Goal: Task Accomplishment & Management: Use online tool/utility

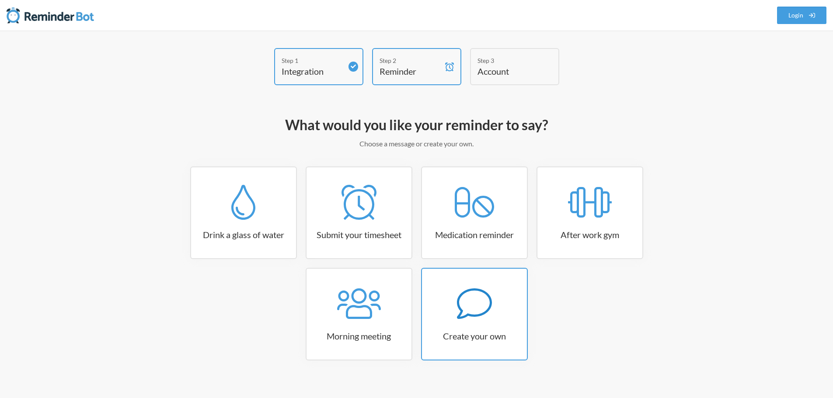
click at [486, 322] on link "Create your own" at bounding box center [474, 314] width 107 height 93
select select "08:30:00"
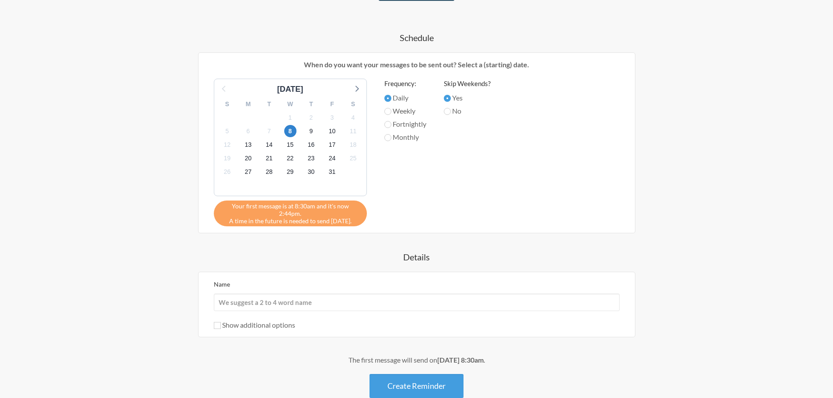
scroll to position [299, 0]
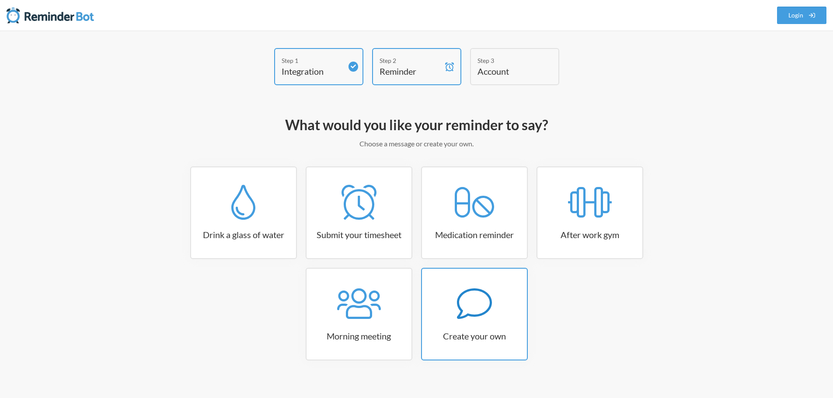
click at [495, 309] on div at bounding box center [474, 303] width 105 height 35
select select "11:30:00"
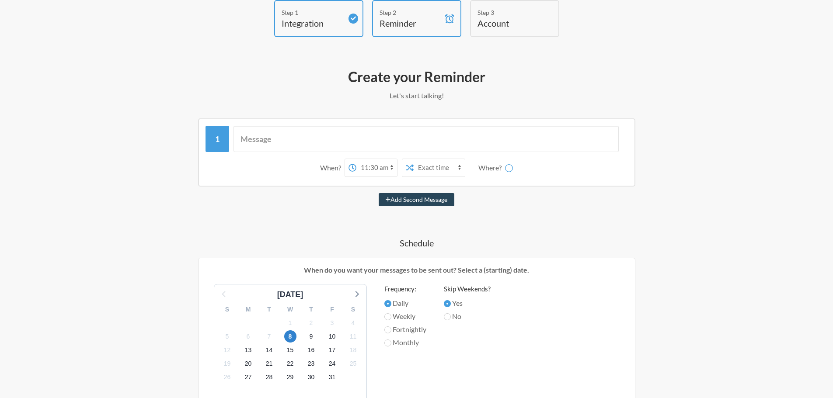
scroll to position [44, 0]
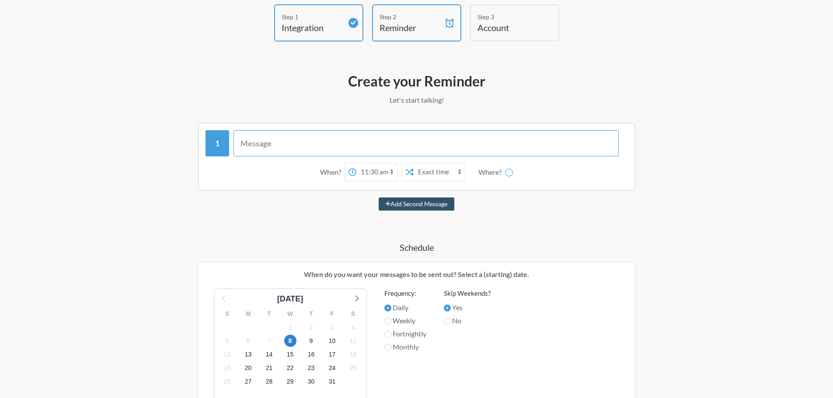
click at [250, 143] on input "text" at bounding box center [426, 143] width 385 height 26
type input "Call [PERSON_NAME] from HTC"
select select "D09K8MA9CH0"
type input "Call Jake from HTC"
click at [342, 167] on select "12:00 am 12:15 am 12:30 am 12:45 am 1:00 am 1:15 am 1:30 am 1:45 am 2:00 am 2:1…" at bounding box center [342, 172] width 41 height 17
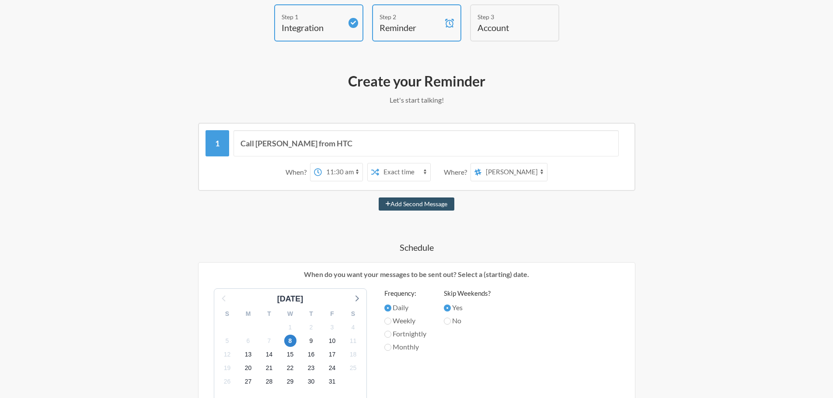
select select "15:00:00"
click at [322, 164] on select "12:00 am 12:15 am 12:30 am 12:45 am 1:00 am 1:15 am 1:30 am 1:45 am 2:00 am 2:1…" at bounding box center [342, 172] width 41 height 17
click at [480, 167] on span at bounding box center [478, 172] width 7 height 10
click at [482, 167] on select "random general jira orderprocessing insidesales customerservice jira-pur jira-i…" at bounding box center [515, 172] width 66 height 17
click at [499, 170] on select "random general jira orderprocessing insidesales customerservice jira-pur jira-i…" at bounding box center [515, 172] width 66 height 17
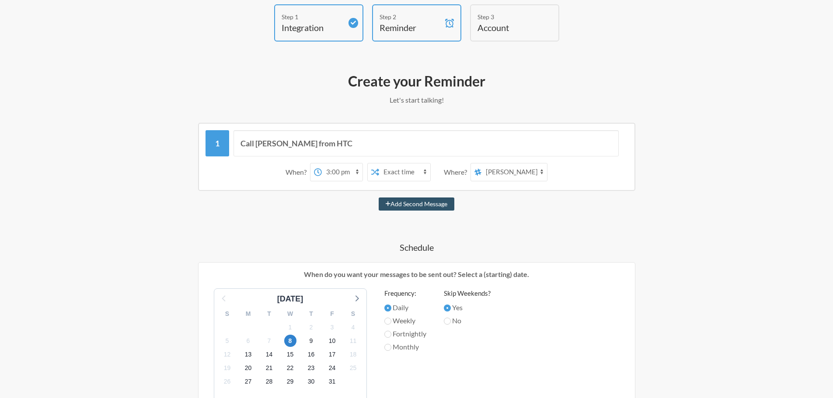
click at [482, 164] on select "random general jira orderprocessing insidesales customerservice jira-pur jira-i…" at bounding box center [515, 172] width 66 height 17
click at [547, 223] on div "Call Jake from HTC When? 12:00 am 12:15 am 12:30 am 12:45 am 1:00 am 1:15 am 1:…" at bounding box center [416, 365] width 507 height 485
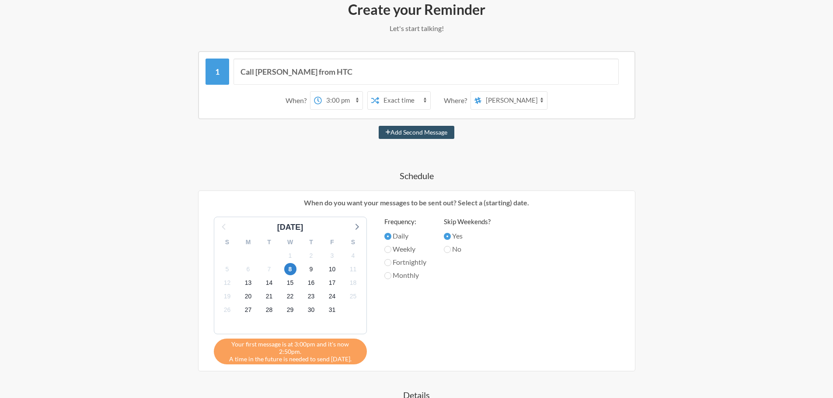
scroll to position [87, 0]
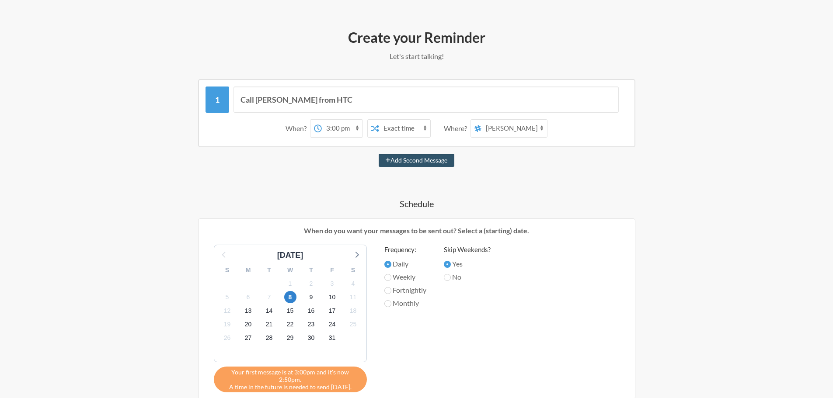
click at [408, 126] on select "Exact time Random time" at bounding box center [404, 128] width 51 height 17
select select "true"
click at [379, 120] on select "Exact time Random time" at bounding box center [404, 128] width 51 height 17
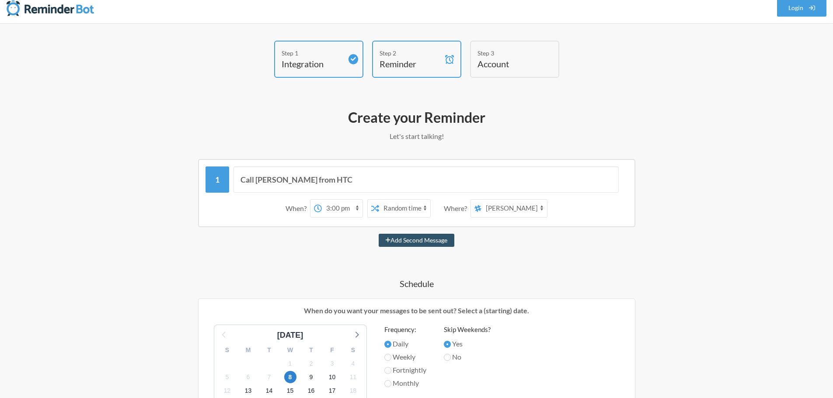
scroll to position [0, 0]
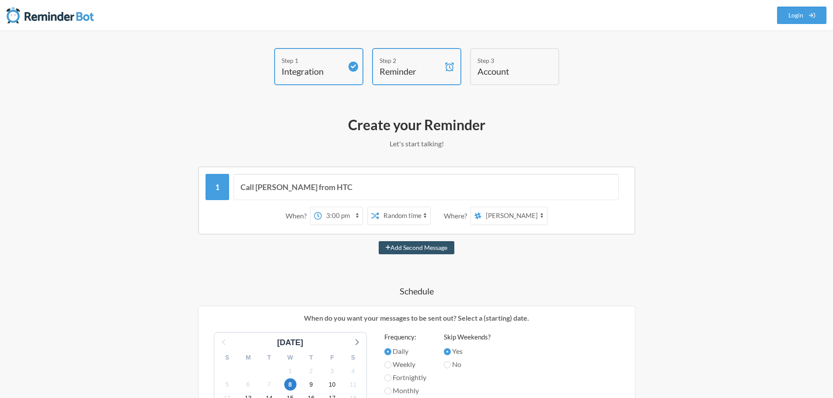
click at [442, 73] on div "Step 2 Reminder" at bounding box center [416, 66] width 89 height 37
